Goal: Find specific page/section: Find specific page/section

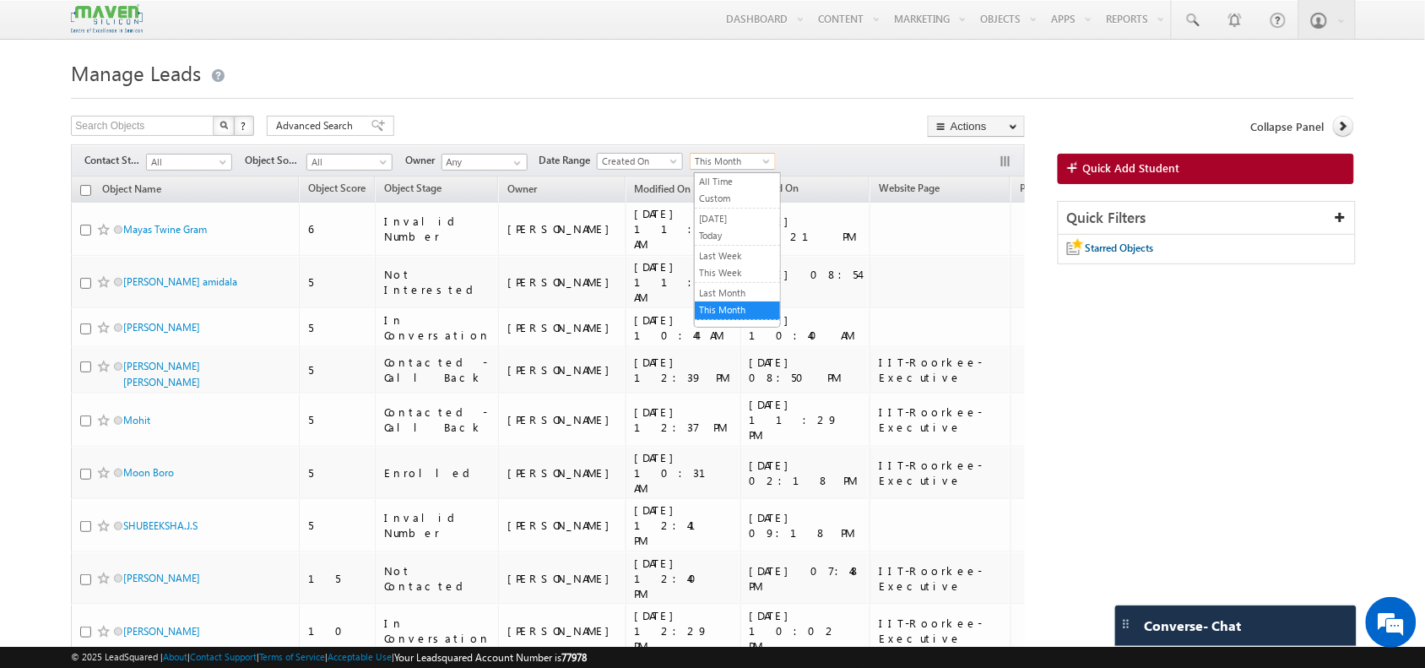
click at [720, 162] on span "This Month" at bounding box center [730, 161] width 80 height 15
click at [740, 241] on link "Today" at bounding box center [737, 235] width 85 height 15
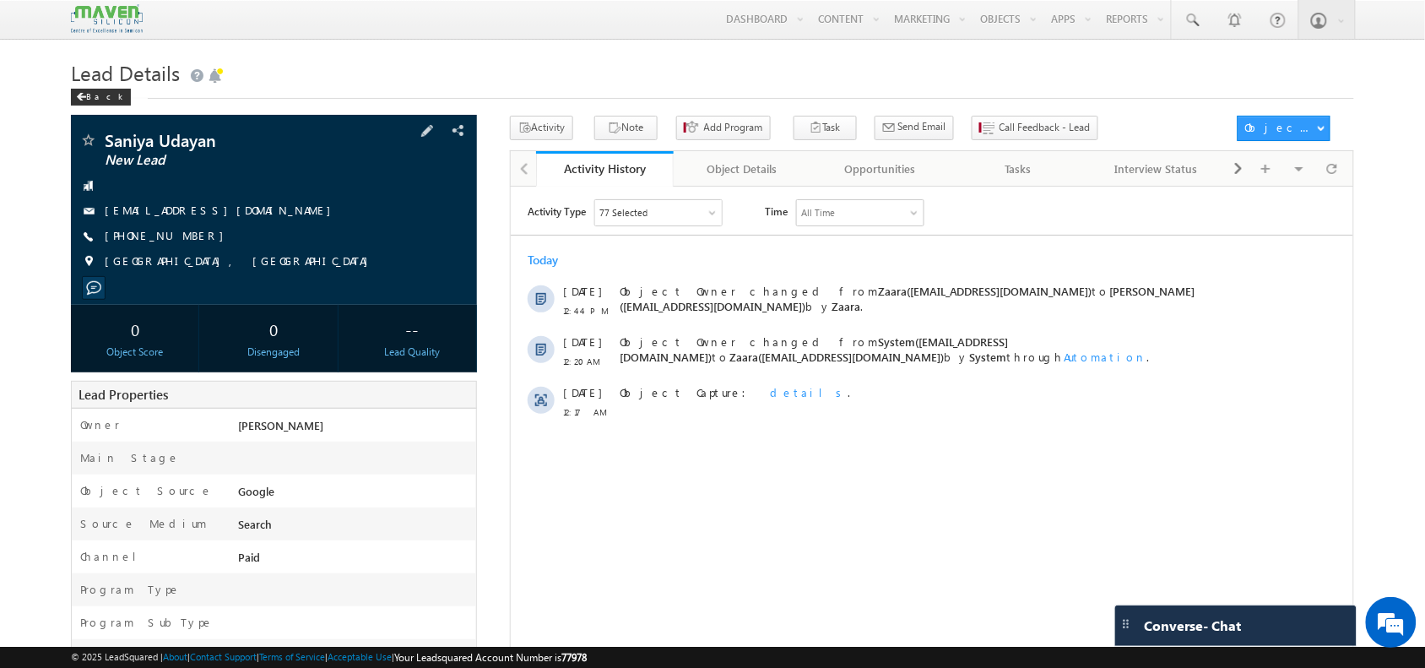
click at [176, 233] on span "[PHONE_NUMBER]" at bounding box center [168, 236] width 127 height 17
